Goal: Task Accomplishment & Management: Manage account settings

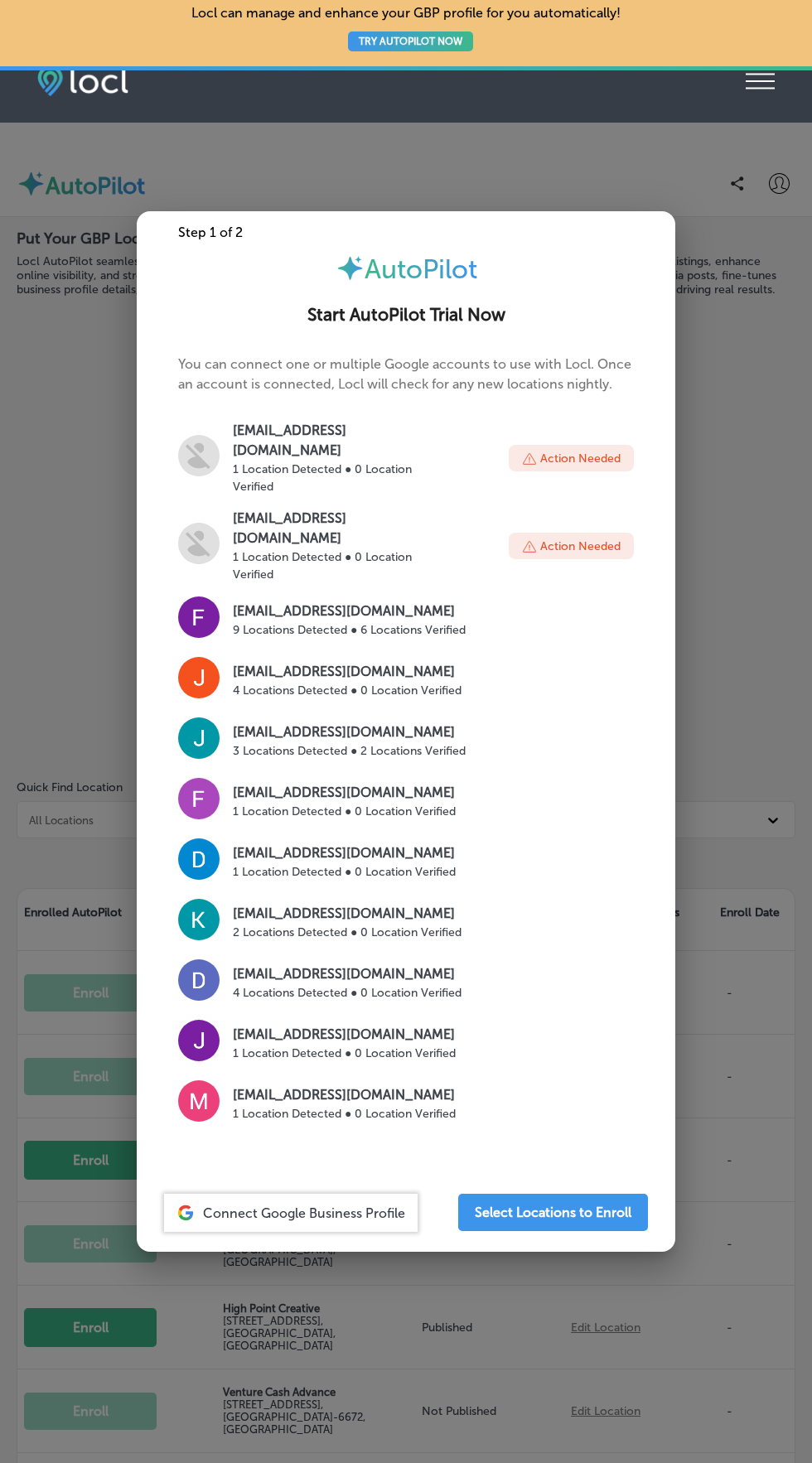
click at [765, 91] on icon "iconmonstr-menu-thin copy Created with Sketch." at bounding box center [760, 81] width 29 height 25
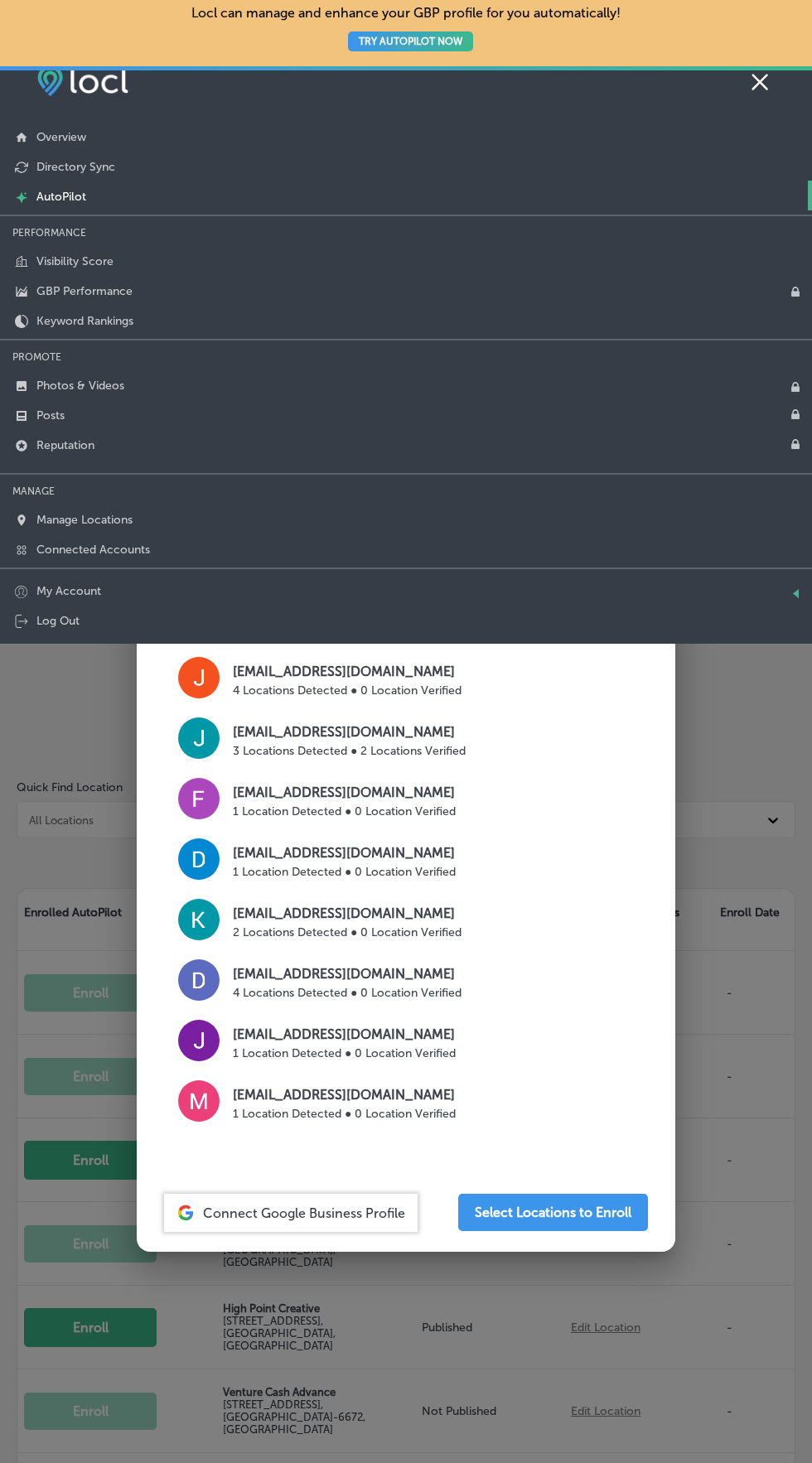
click at [44, 626] on link "Log Out" at bounding box center [406, 620] width 812 height 30
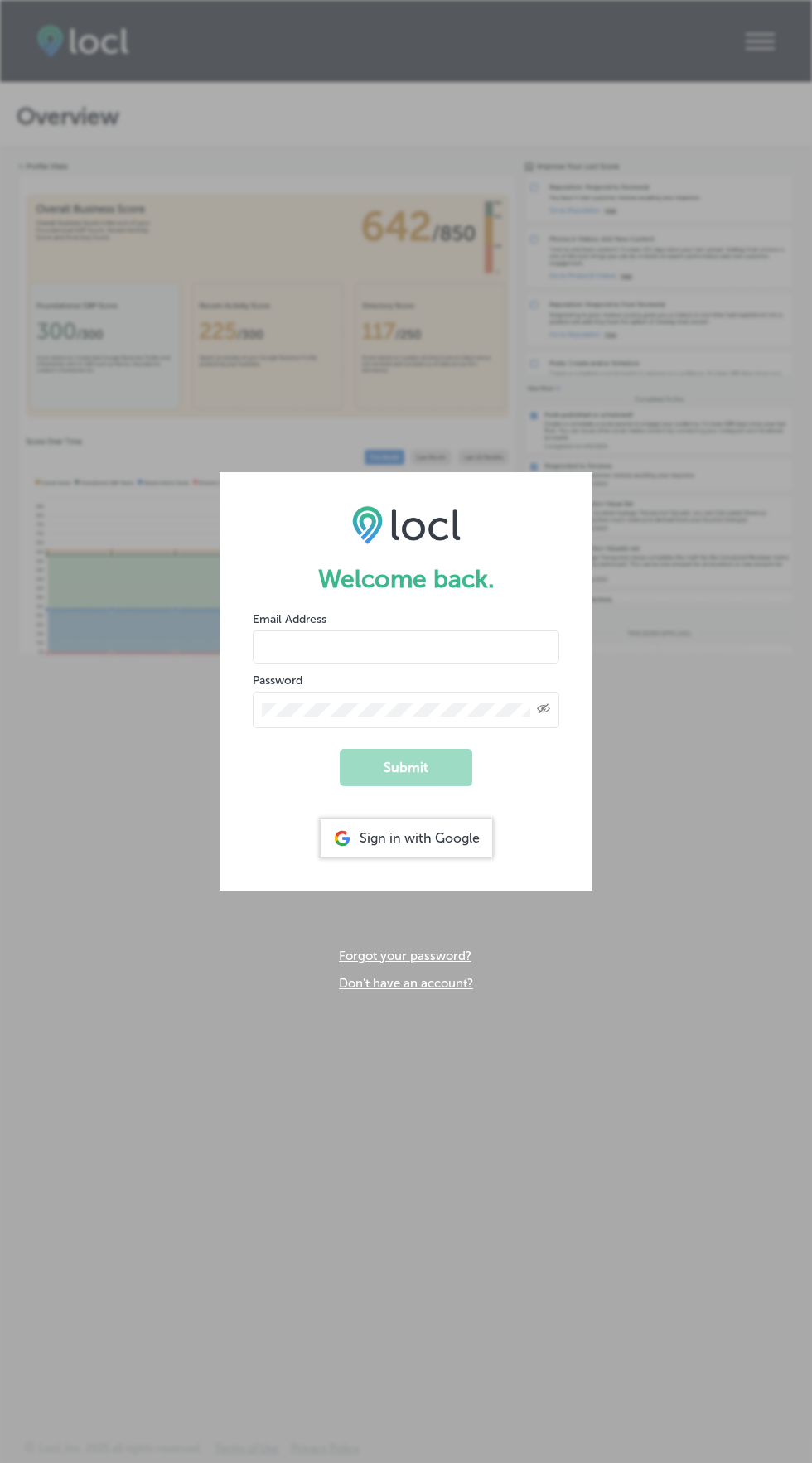
scroll to position [126, 0]
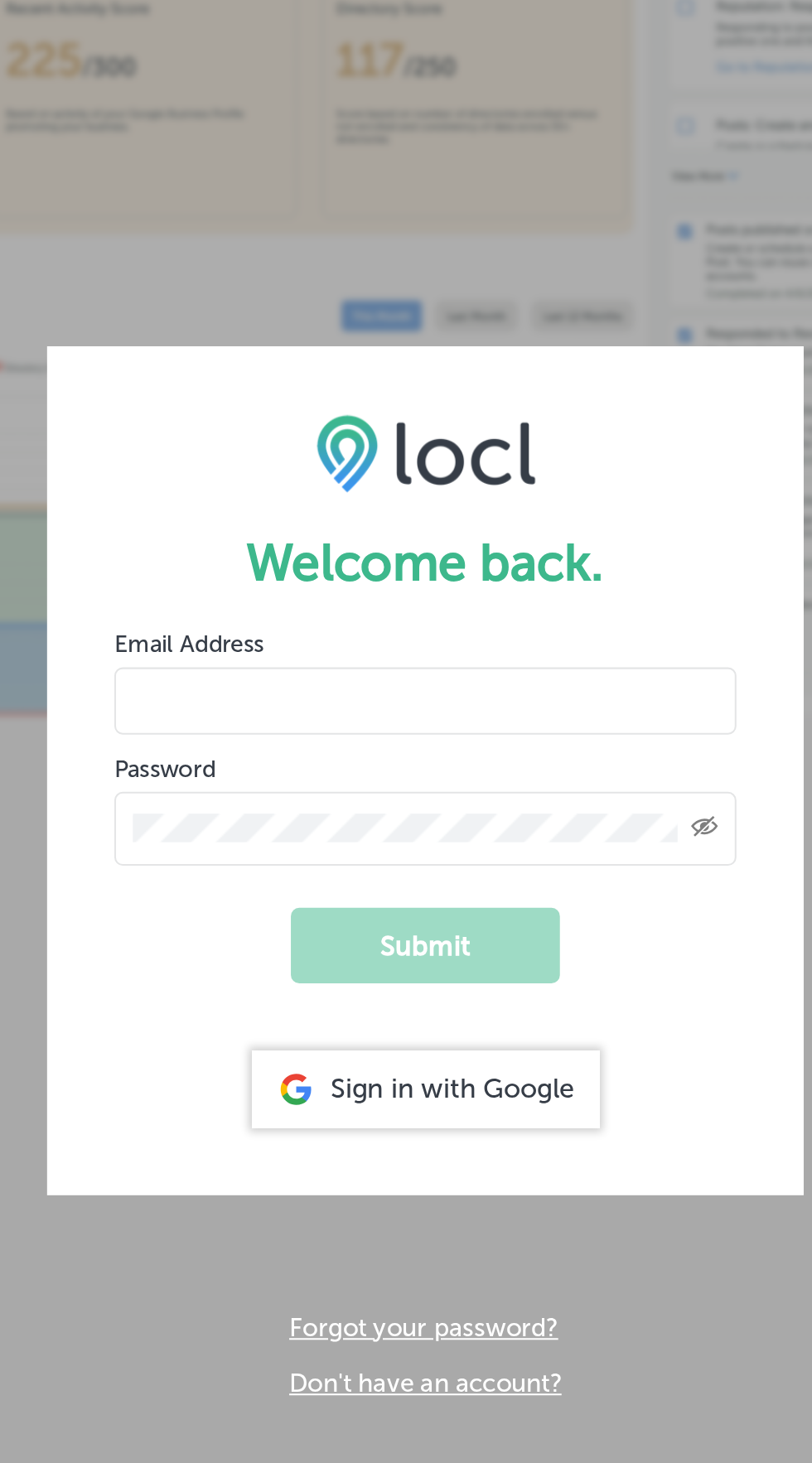
scroll to position [126, 0]
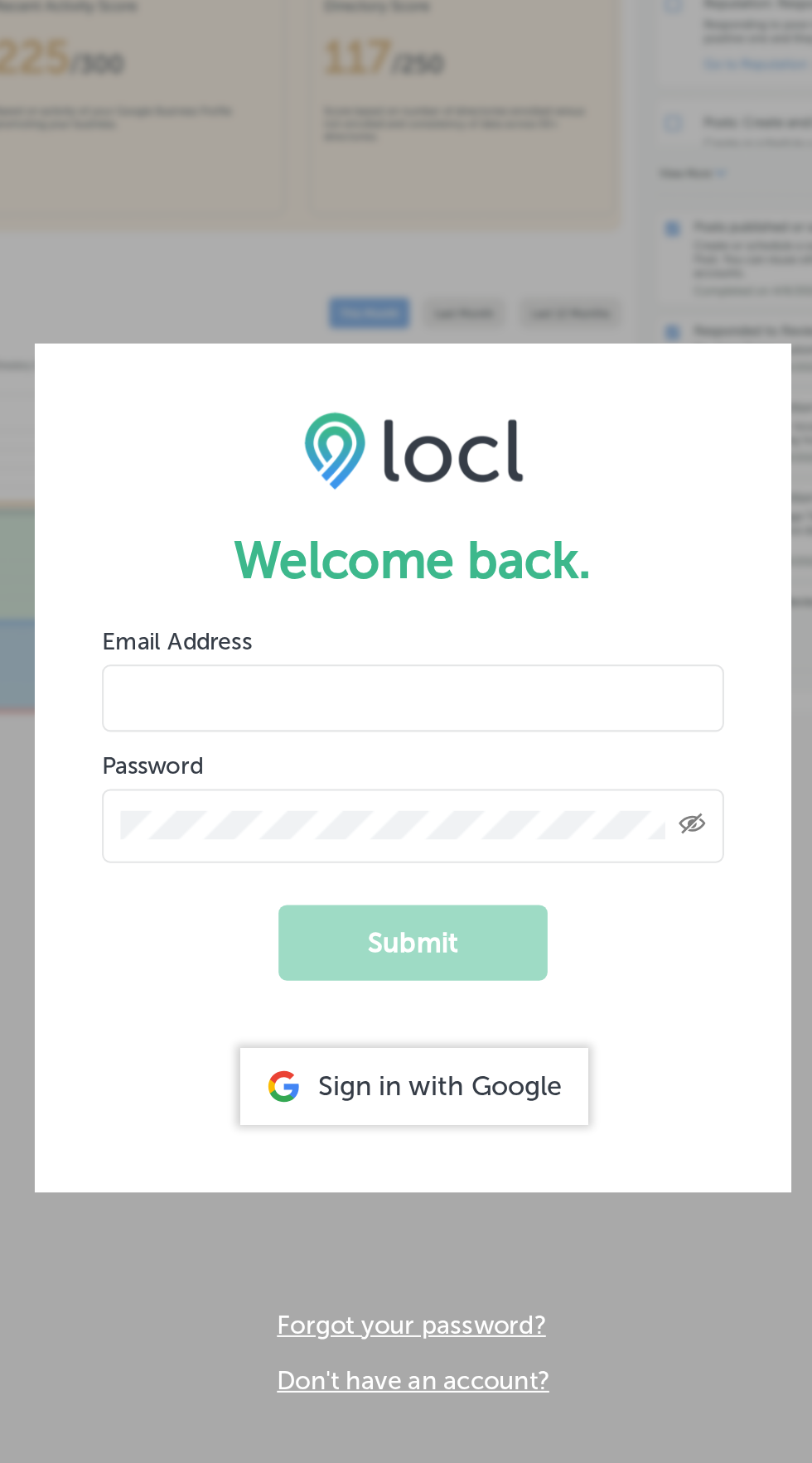
click at [451, 631] on input "email" at bounding box center [406, 647] width 306 height 33
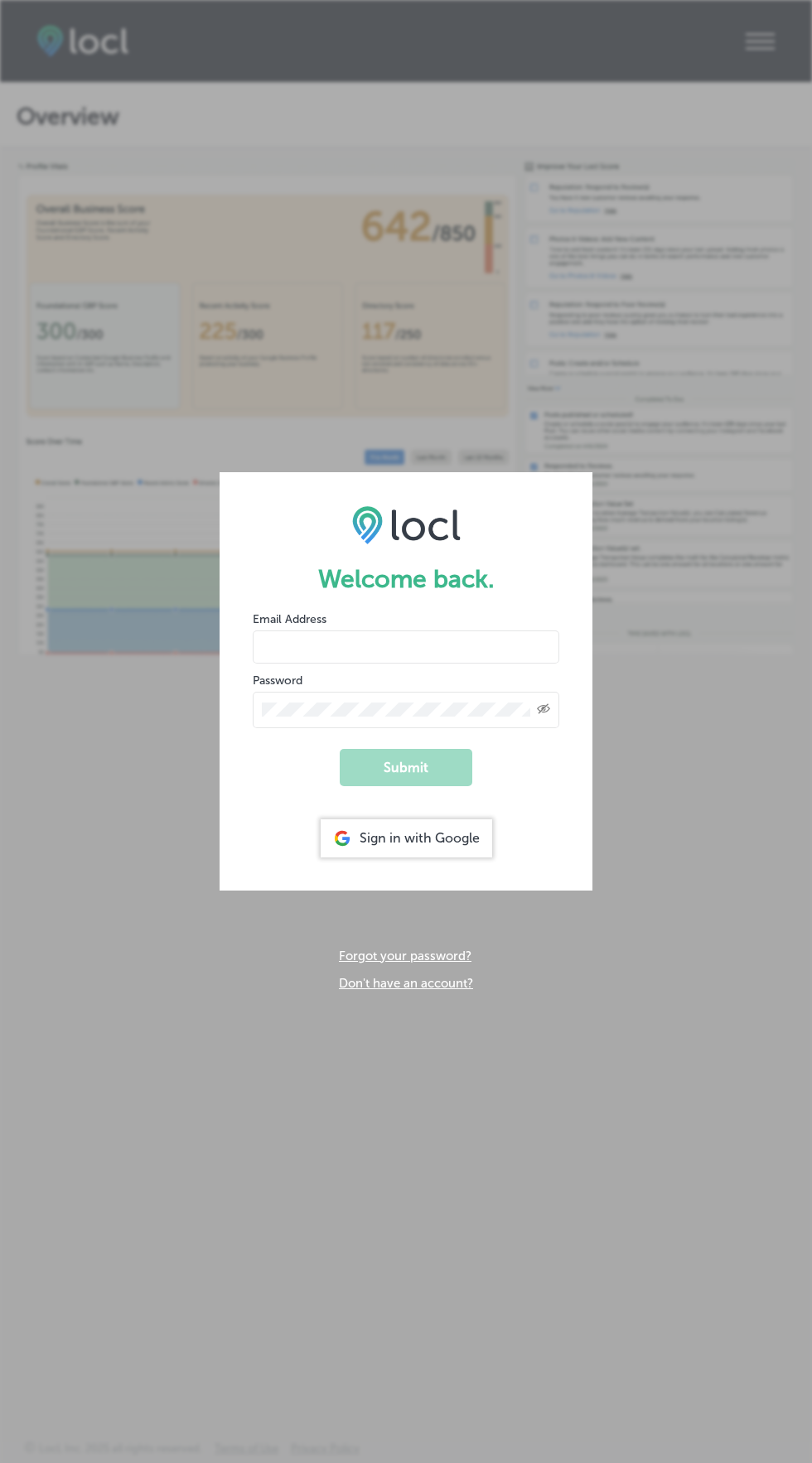
type input "usama@esketchers.com"
click at [340, 749] on button "Submit" at bounding box center [406, 767] width 132 height 37
